Goal: Find specific page/section: Find specific page/section

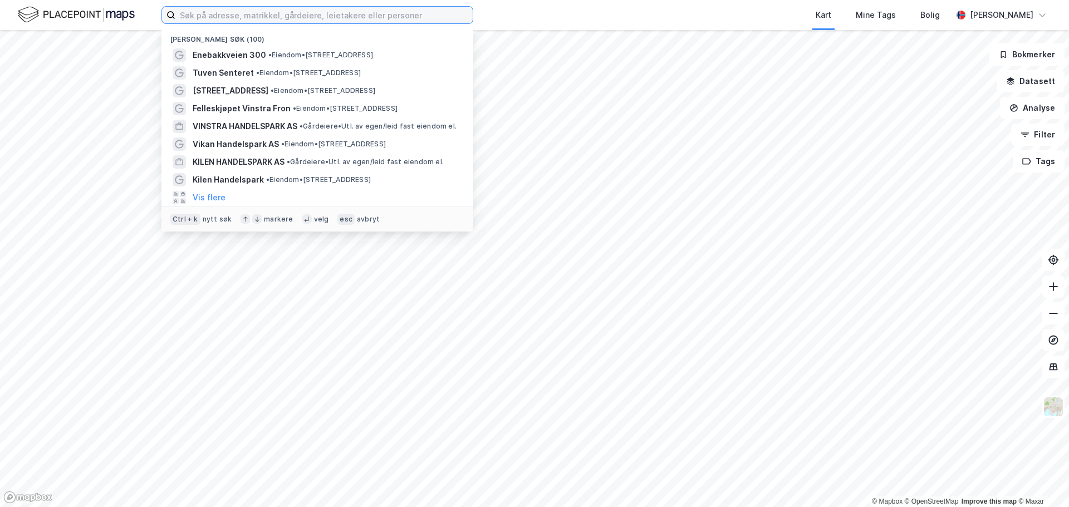
click at [217, 18] on input at bounding box center [323, 15] width 297 height 17
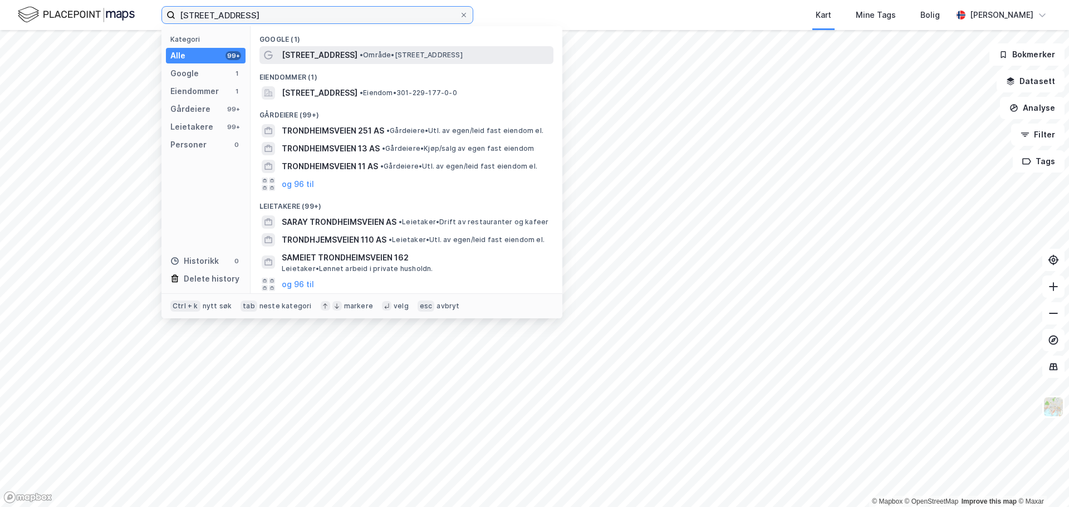
type input "[STREET_ADDRESS]"
click at [335, 51] on span "[STREET_ADDRESS]" at bounding box center [320, 54] width 76 height 13
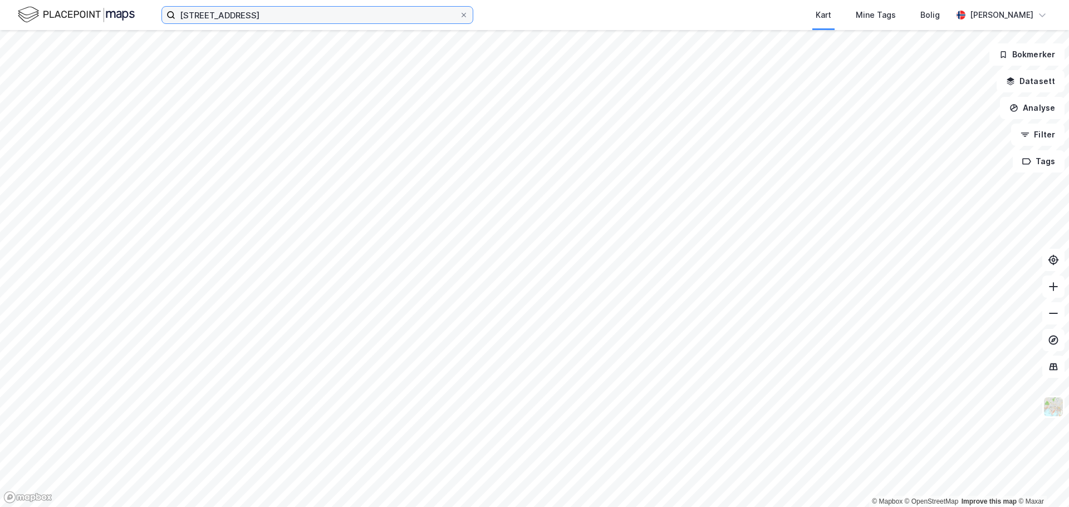
click at [312, 13] on input "[STREET_ADDRESS]" at bounding box center [317, 15] width 284 height 17
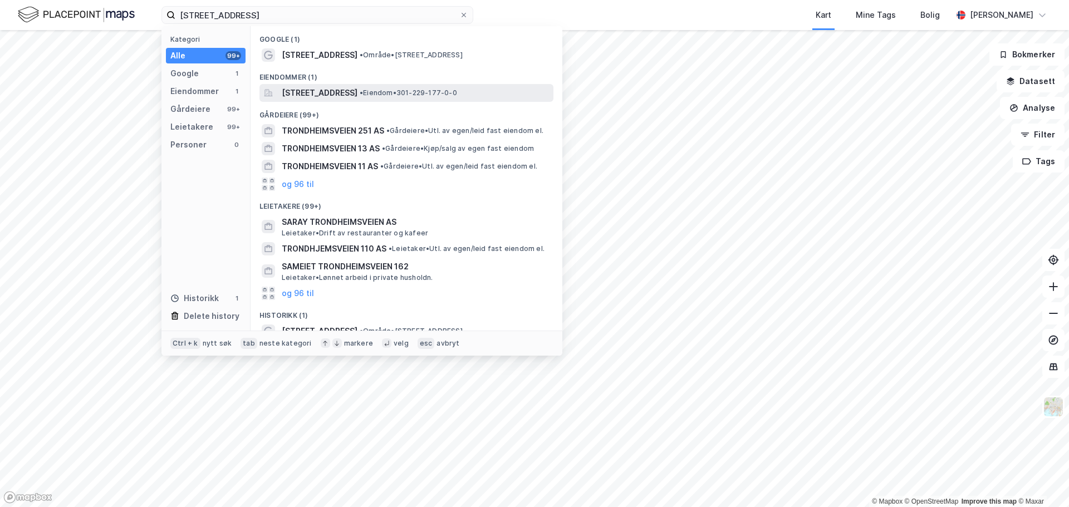
click at [358, 98] on span "[STREET_ADDRESS]" at bounding box center [320, 92] width 76 height 13
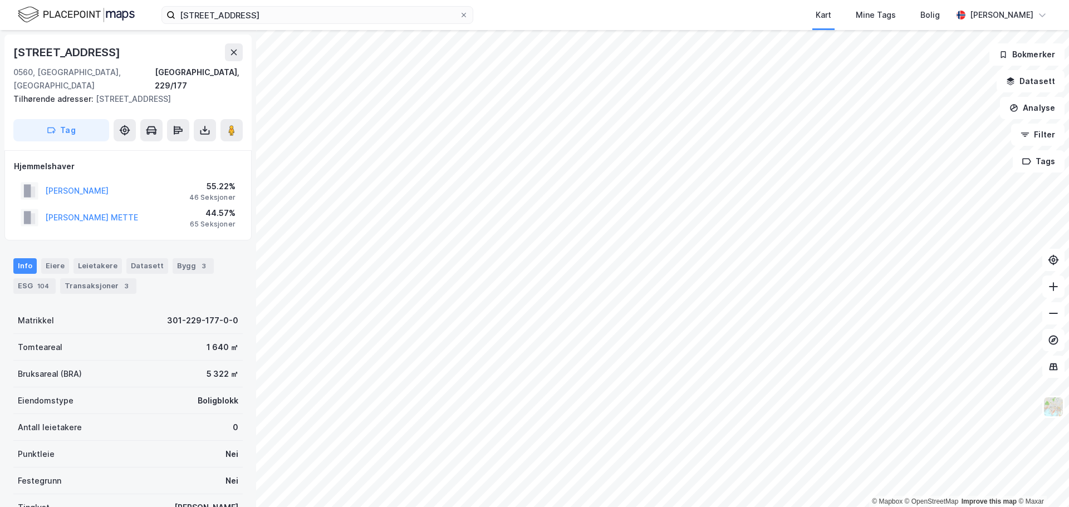
drag, startPoint x: 139, startPoint y: 49, endPoint x: 0, endPoint y: 52, distance: 139.3
click at [0, 52] on div "[STREET_ADDRESS], 229/177 Tilhørende adresser: [STREET_ADDRESS] Tag [PERSON_NAM…" at bounding box center [128, 268] width 256 height 477
copy div "[STREET_ADDRESS]"
